Goal: Complete application form: Complete application form

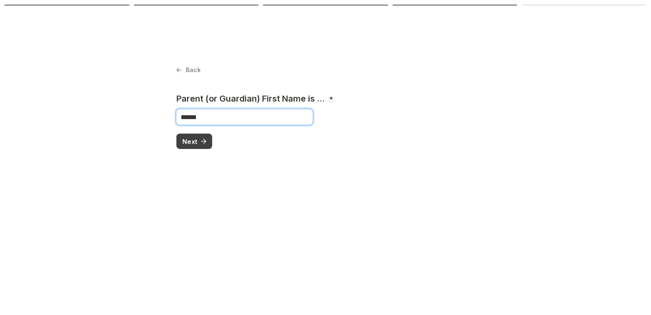
type input "******"
click at [205, 136] on button "Next" at bounding box center [194, 140] width 36 height 15
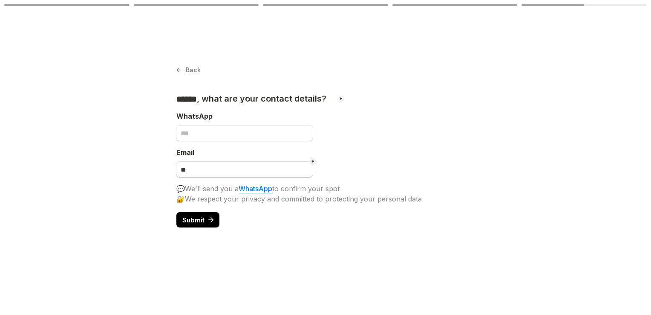
type input "**********"
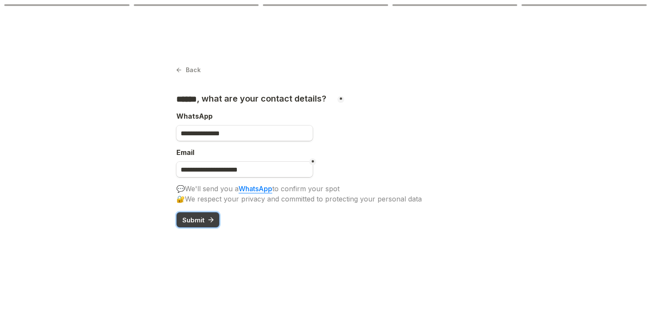
click at [199, 221] on span "Submit" at bounding box center [193, 220] width 22 height 6
